Goal: Find specific page/section: Find specific page/section

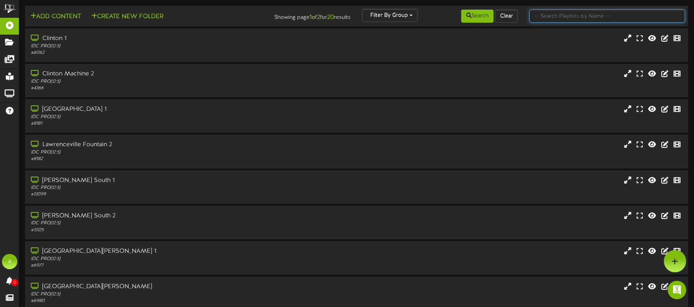
click at [572, 15] on input "text" at bounding box center [607, 16] width 156 height 13
type input "store 3"
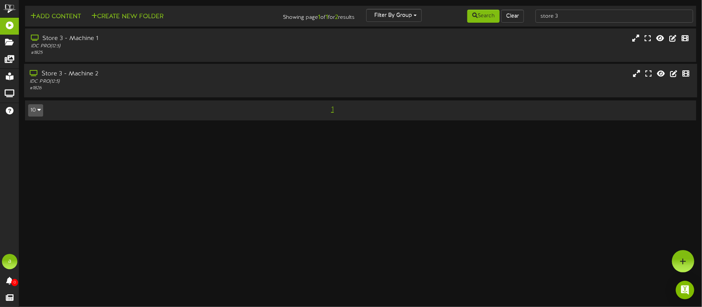
click at [94, 79] on div "Store 3 - Machine 2" at bounding box center [164, 74] width 269 height 9
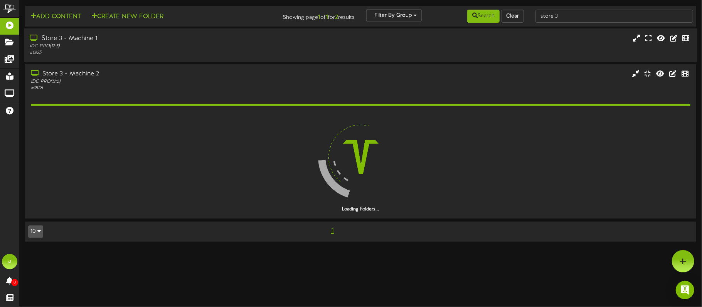
click at [89, 40] on div "Store 3 - Machine 1" at bounding box center [164, 38] width 269 height 9
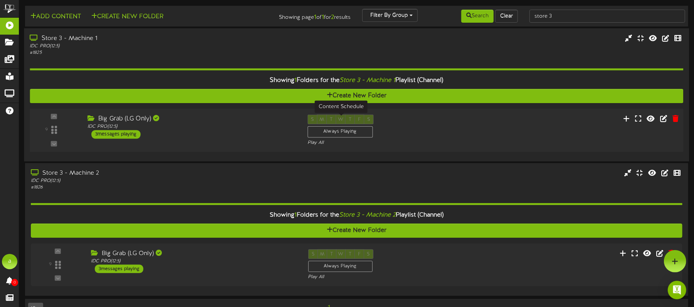
click at [313, 119] on div "S M T W T F S Always Playing" at bounding box center [340, 127] width 66 height 25
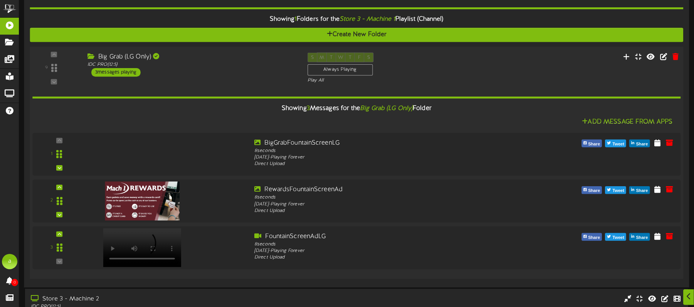
scroll to position [68, 0]
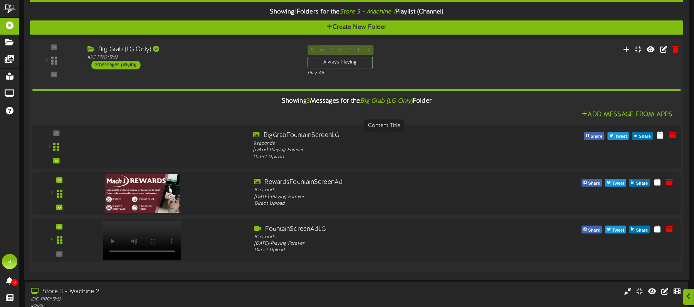
click at [282, 140] on div "BigGrabFountainScreenLG" at bounding box center [384, 135] width 261 height 9
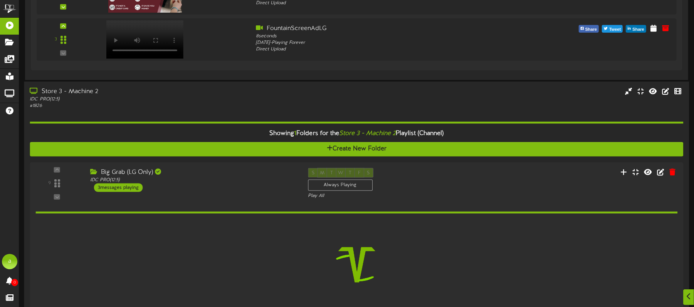
scroll to position [274, 0]
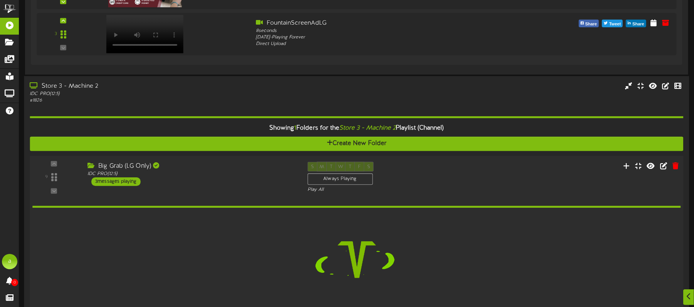
click at [479, 193] on div "9 IDC PRO" at bounding box center [357, 178] width 660 height 32
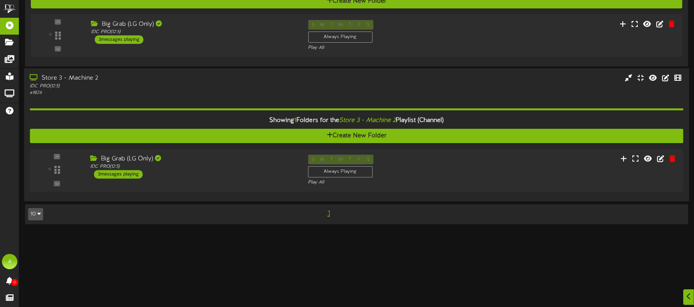
scroll to position [137, 0]
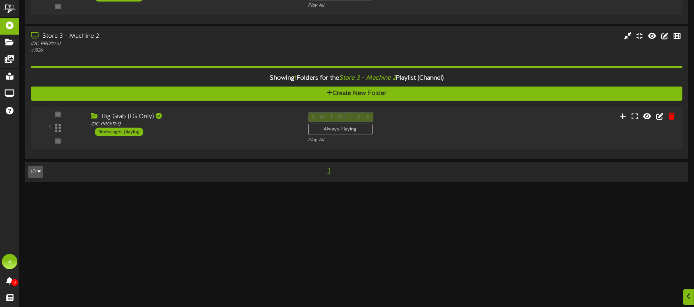
click at [259, 190] on html "ChannelValet Playlists Folders Messages My Library Groups Help a alanm 0 Proofs…" at bounding box center [347, 26] width 694 height 327
click at [315, 144] on div "Play All" at bounding box center [383, 141] width 153 height 7
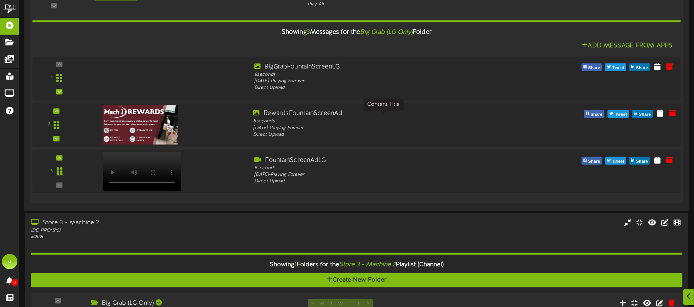
click at [278, 118] on div "RewardsFountainScreenAd" at bounding box center [384, 113] width 261 height 9
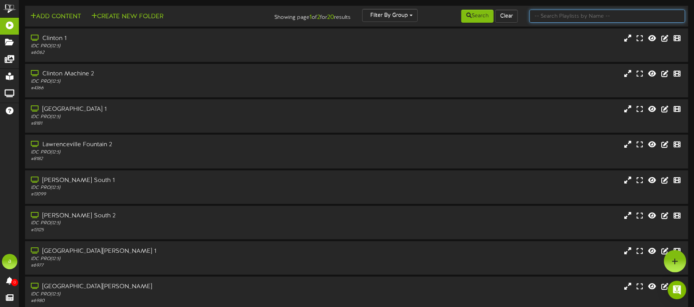
click at [573, 14] on input "text" at bounding box center [607, 16] width 156 height 13
type input "store 3"
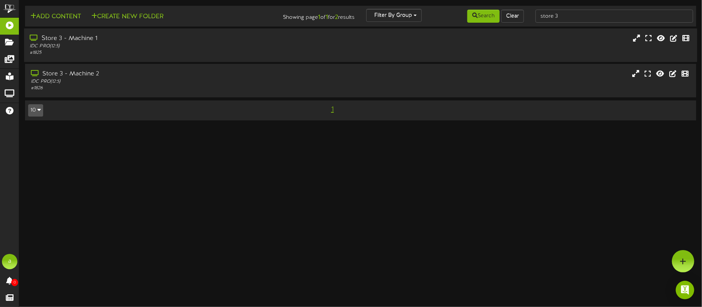
click at [351, 51] on div "Store 3 - Machine 1 IDC PRO ( 12:5 ) # 1825" at bounding box center [360, 45] width 673 height 22
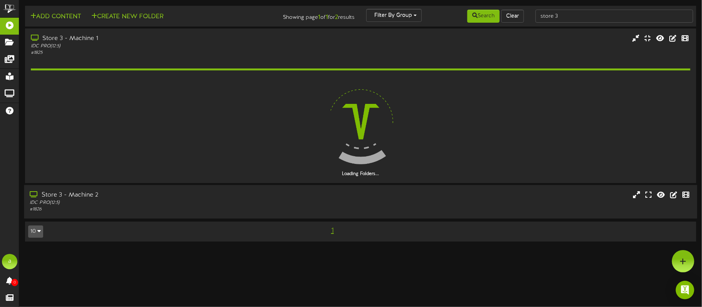
click at [297, 205] on div "IDC PRO ( 12:5 )" at bounding box center [164, 203] width 269 height 7
